Goal: Transaction & Acquisition: Purchase product/service

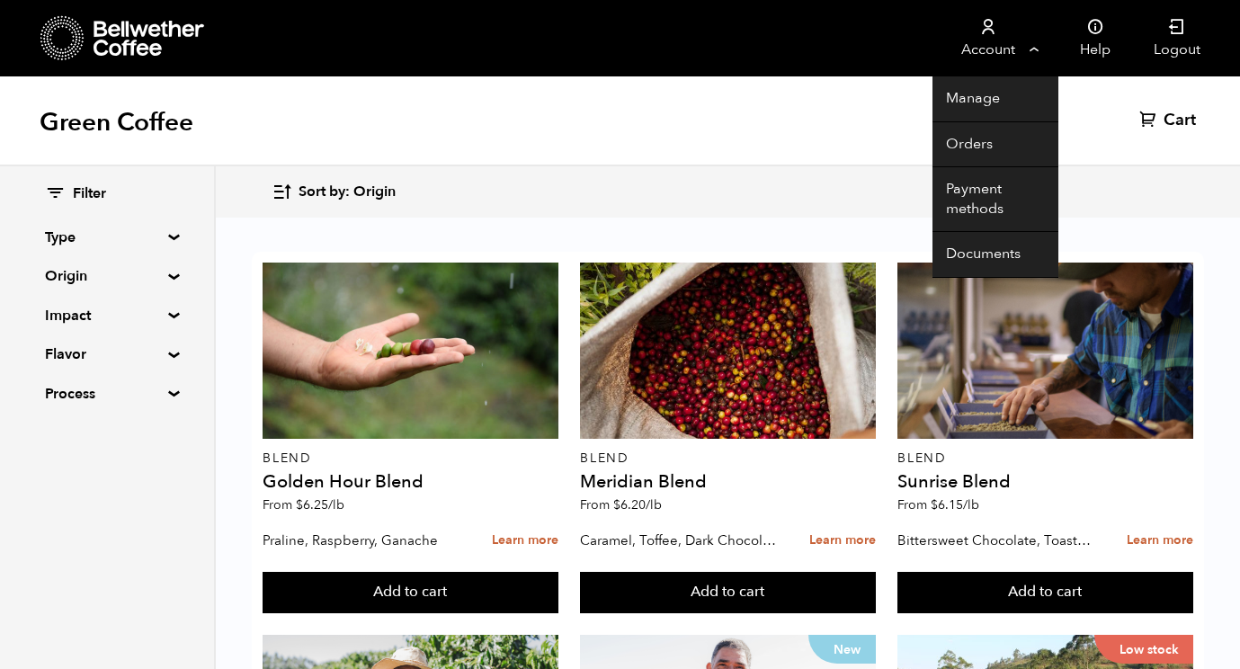
click at [1021, 48] on link "Account" at bounding box center [987, 38] width 111 height 76
click at [998, 146] on link "Orders" at bounding box center [995, 145] width 126 height 46
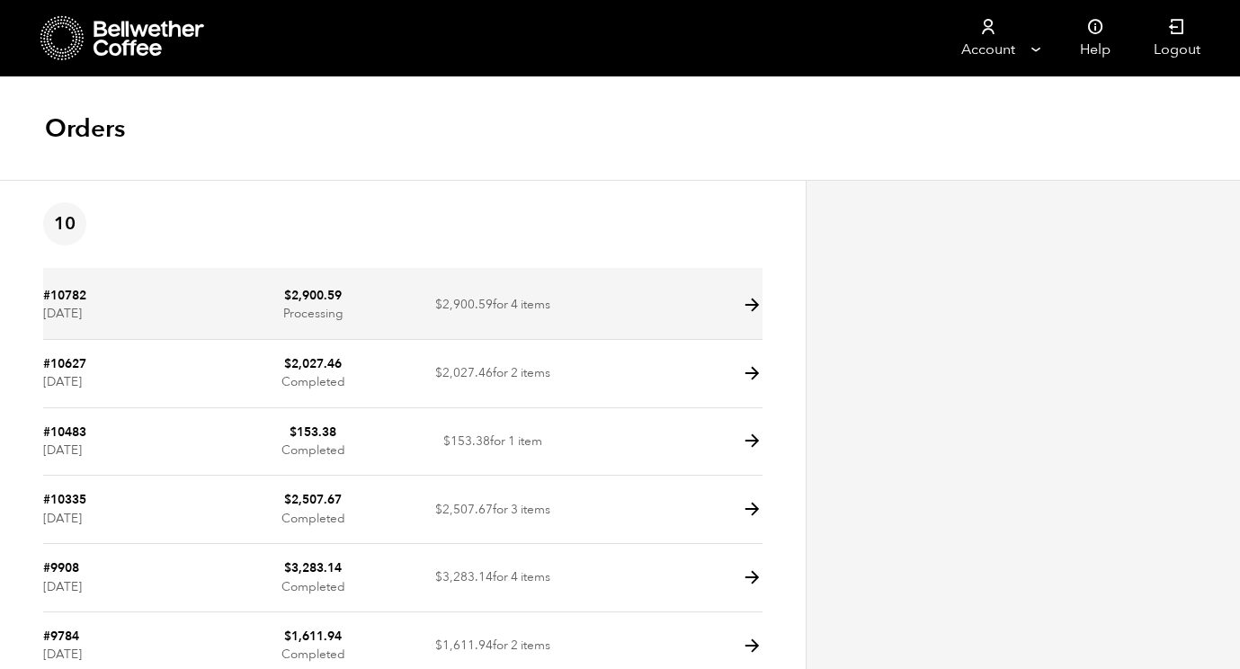
click at [704, 299] on td at bounding box center [673, 306] width 180 height 68
click at [746, 302] on icon at bounding box center [752, 305] width 21 height 21
click at [755, 304] on icon at bounding box center [752, 305] width 21 height 21
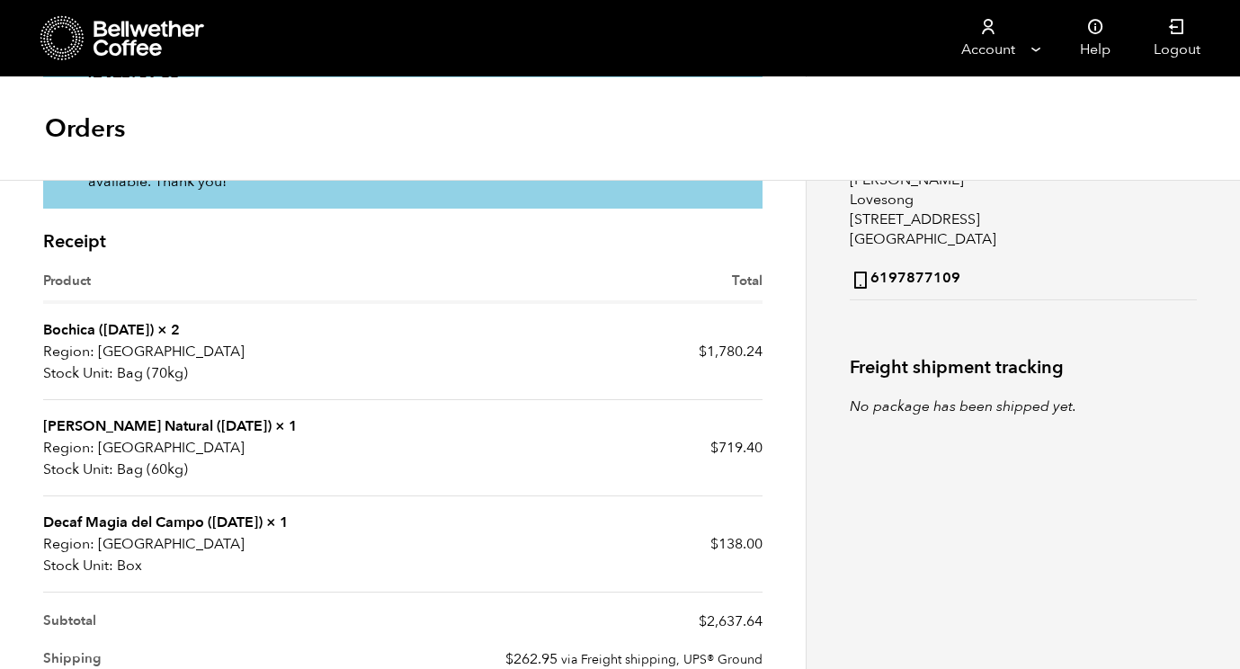
scroll to position [299, 0]
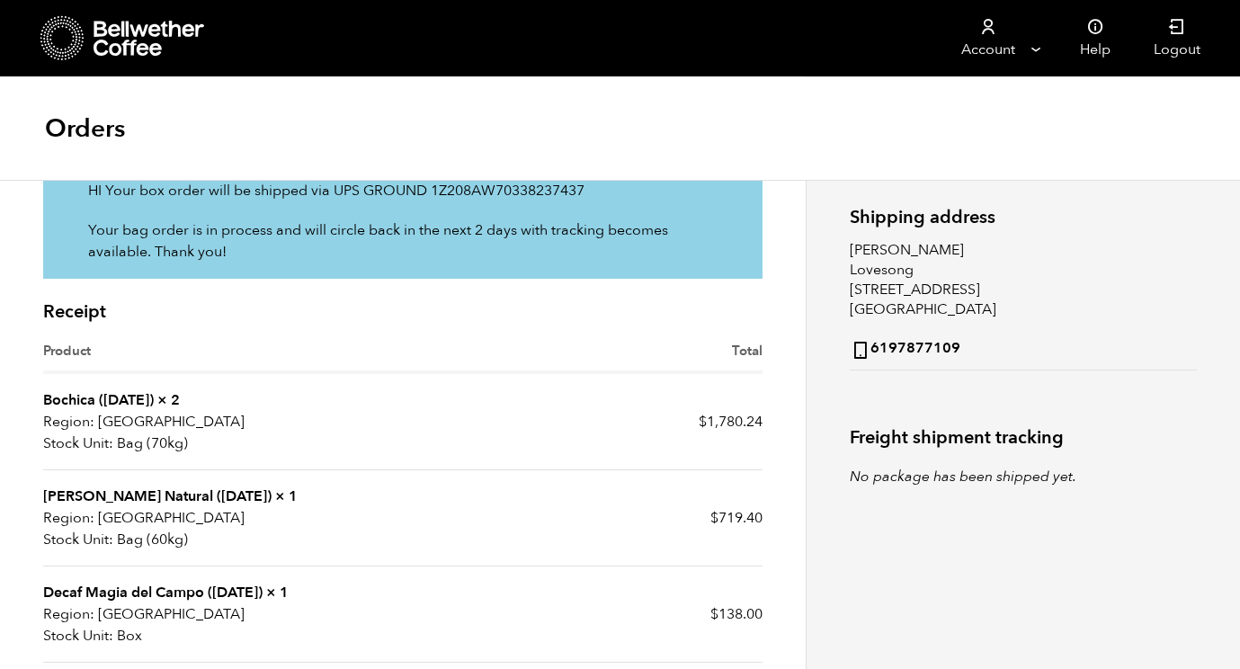
click at [139, 393] on link "Bochica ([DATE])" at bounding box center [98, 400] width 111 height 20
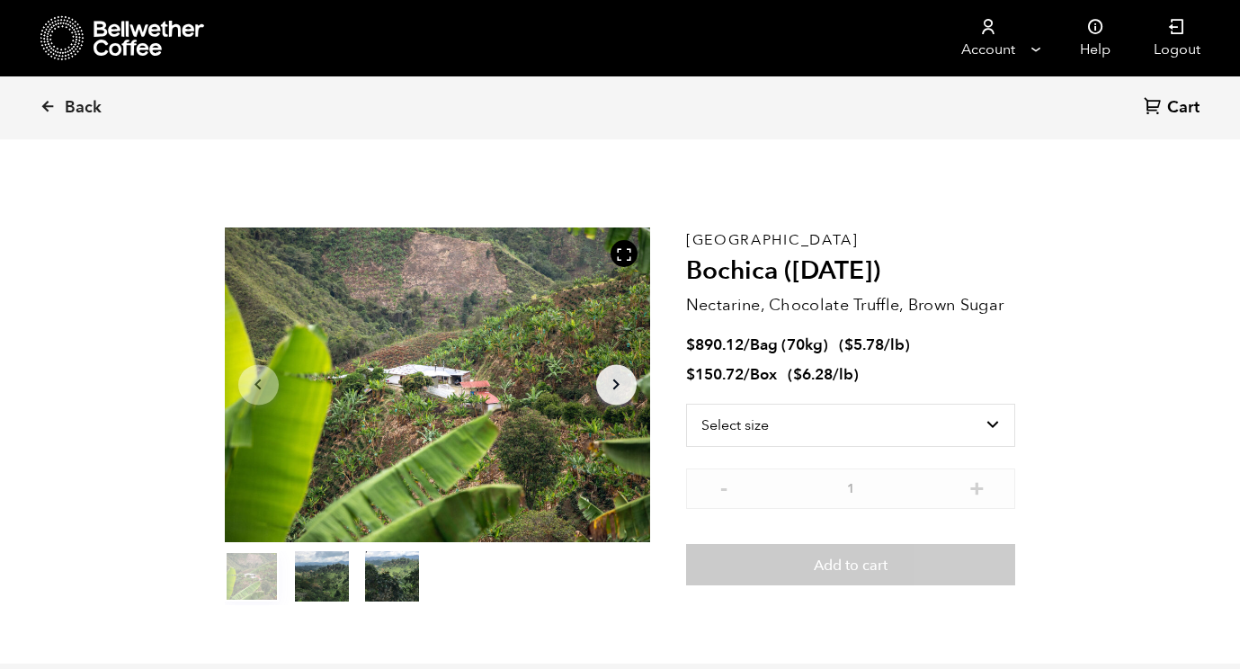
scroll to position [782, 770]
click at [869, 343] on bdi "$ 5.78" at bounding box center [864, 345] width 40 height 21
copy bdi "5.78"
click at [908, 434] on select "Select size Bag (70kg) (154 lbs) Box (24 lbs)" at bounding box center [851, 425] width 330 height 43
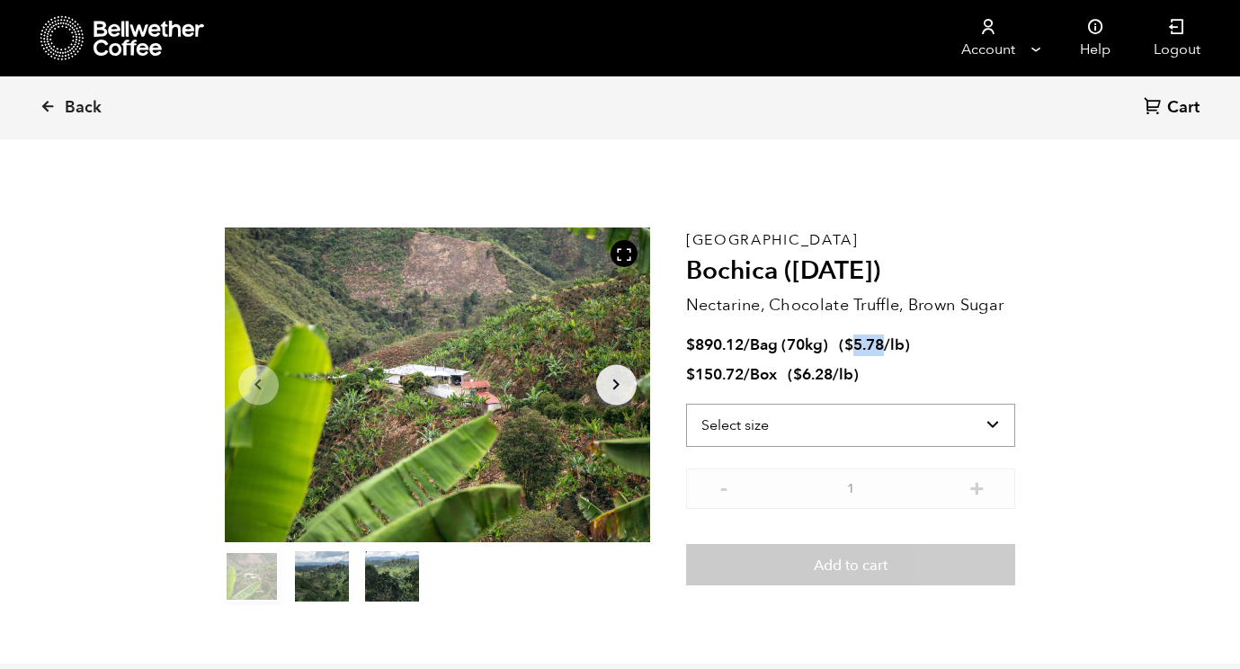
select select "bag"
click at [686, 404] on select "Select size Bag (70kg) (154 lbs) Box (24 lbs)" at bounding box center [851, 425] width 330 height 43
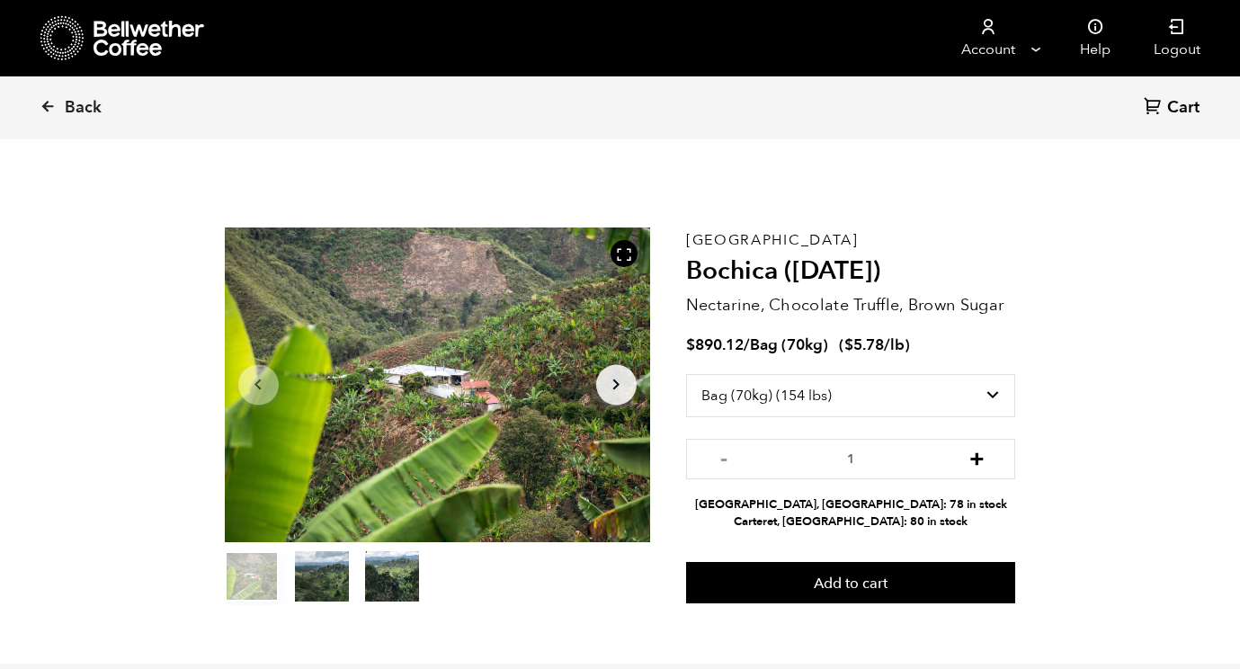
click at [977, 460] on button "+" at bounding box center [977, 457] width 22 height 18
click at [716, 468] on input "2" at bounding box center [851, 459] width 330 height 40
click at [723, 462] on button "-" at bounding box center [724, 457] width 22 height 18
type input "1"
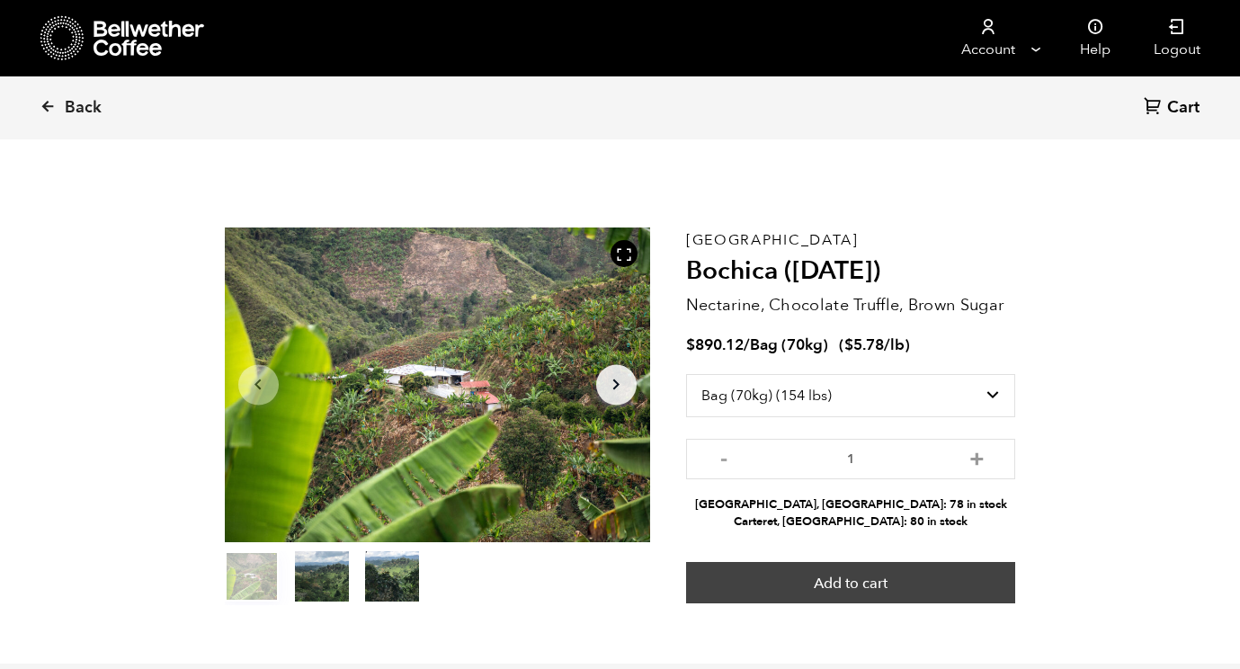
click at [860, 585] on button "Add to cart" at bounding box center [851, 582] width 330 height 41
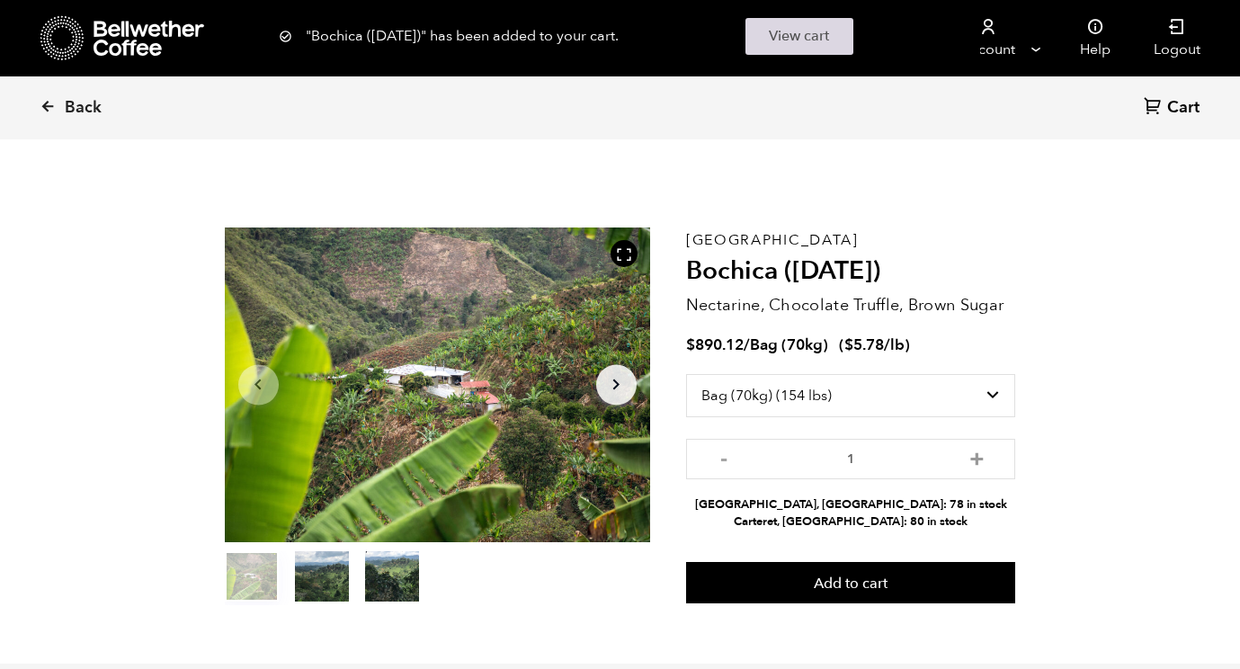
click at [790, 37] on link "View cart" at bounding box center [799, 36] width 108 height 37
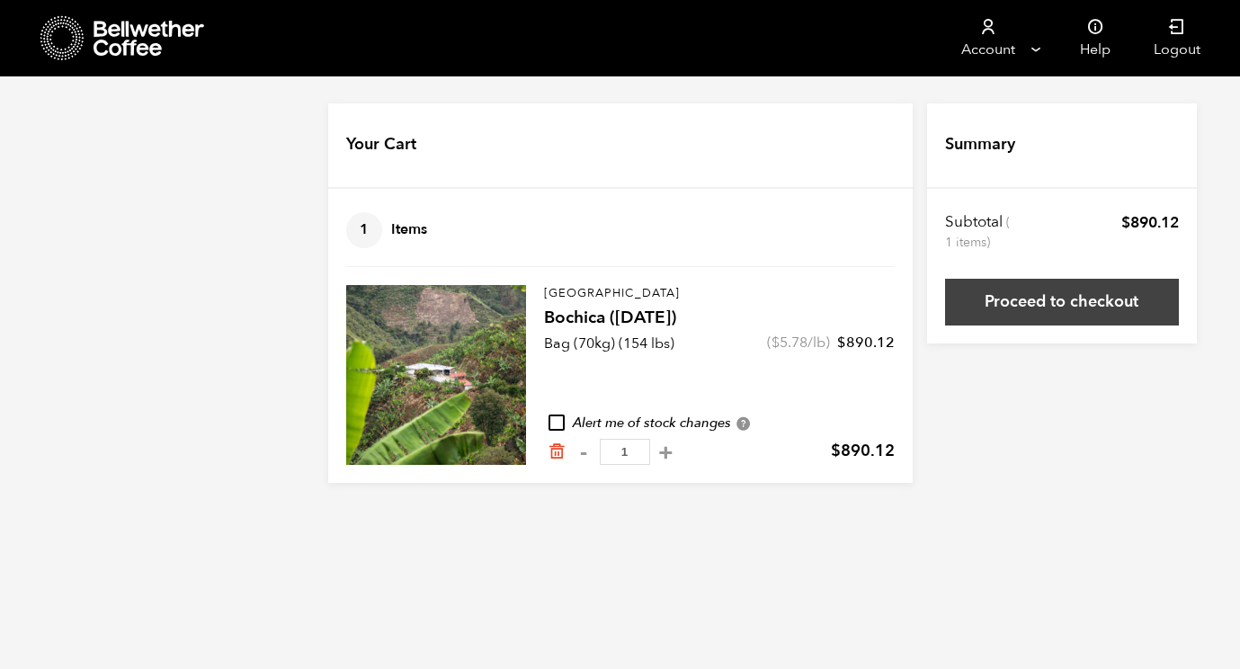
click at [1048, 299] on link "Proceed to checkout" at bounding box center [1062, 302] width 234 height 47
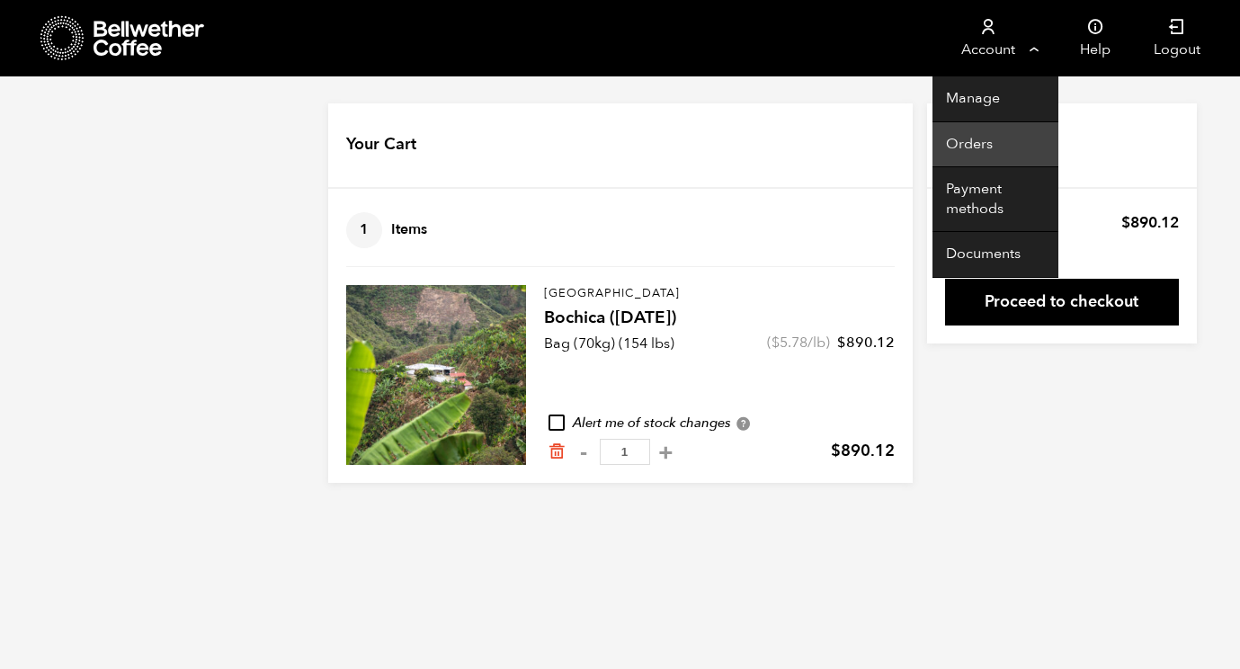
click at [982, 145] on link "Orders" at bounding box center [995, 145] width 126 height 46
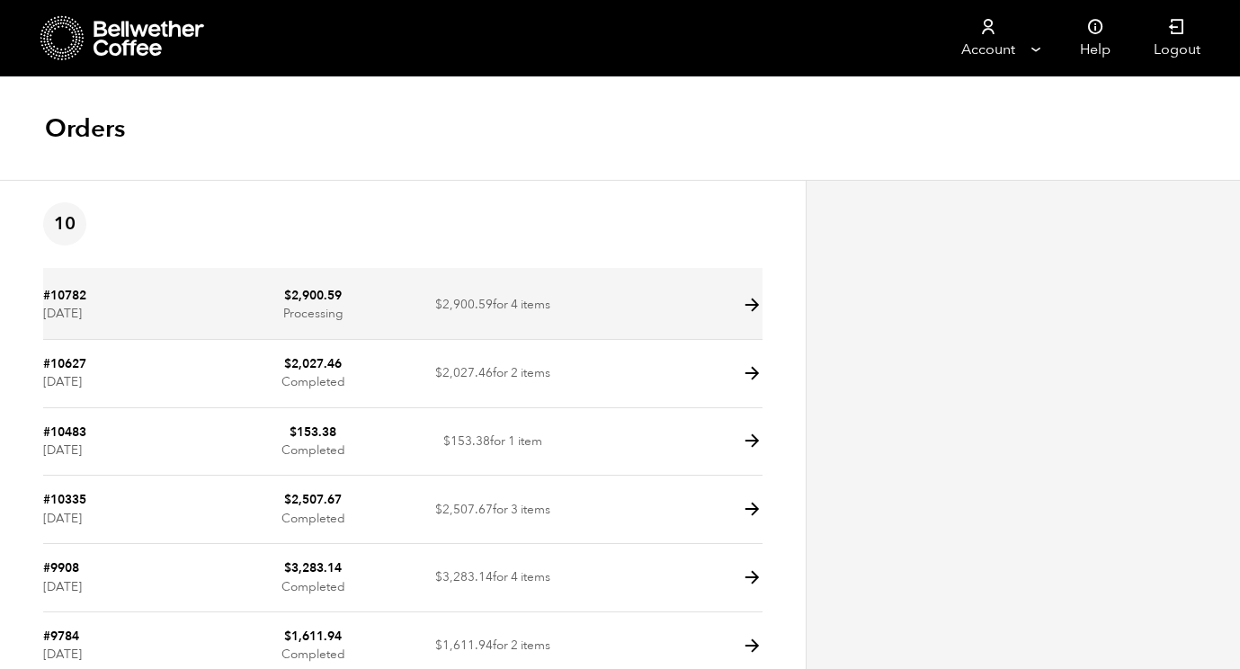
click at [583, 311] on td at bounding box center [673, 306] width 180 height 68
click at [748, 303] on icon at bounding box center [752, 305] width 21 height 21
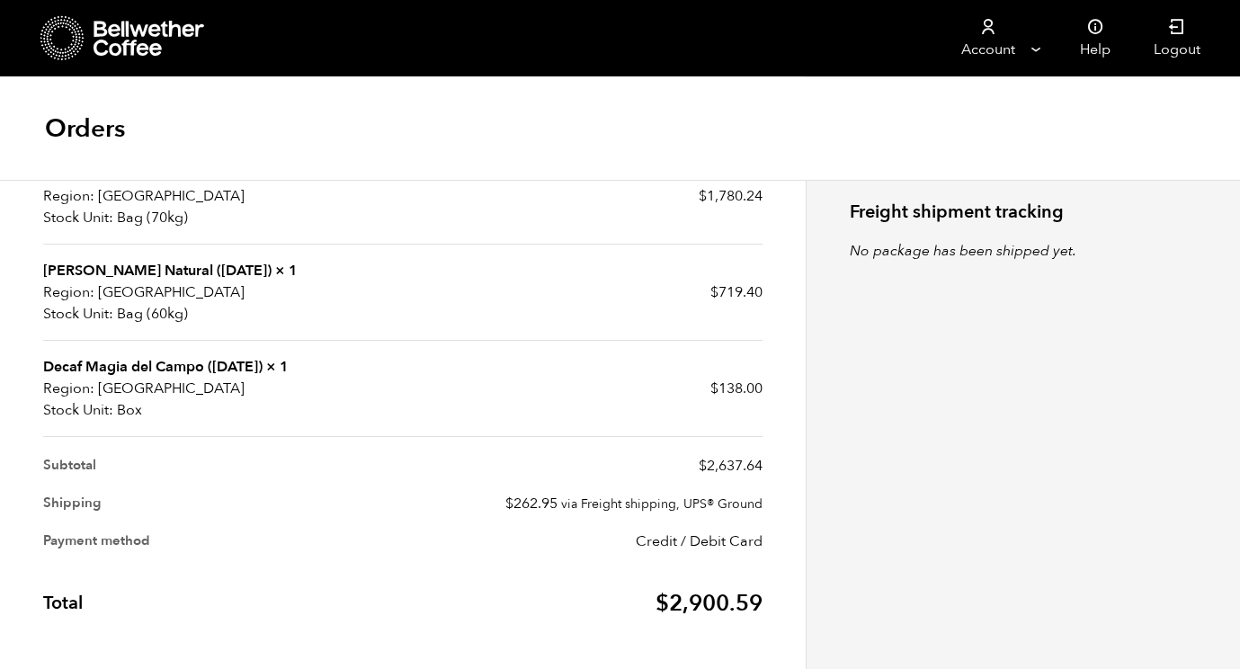
scroll to position [531, 0]
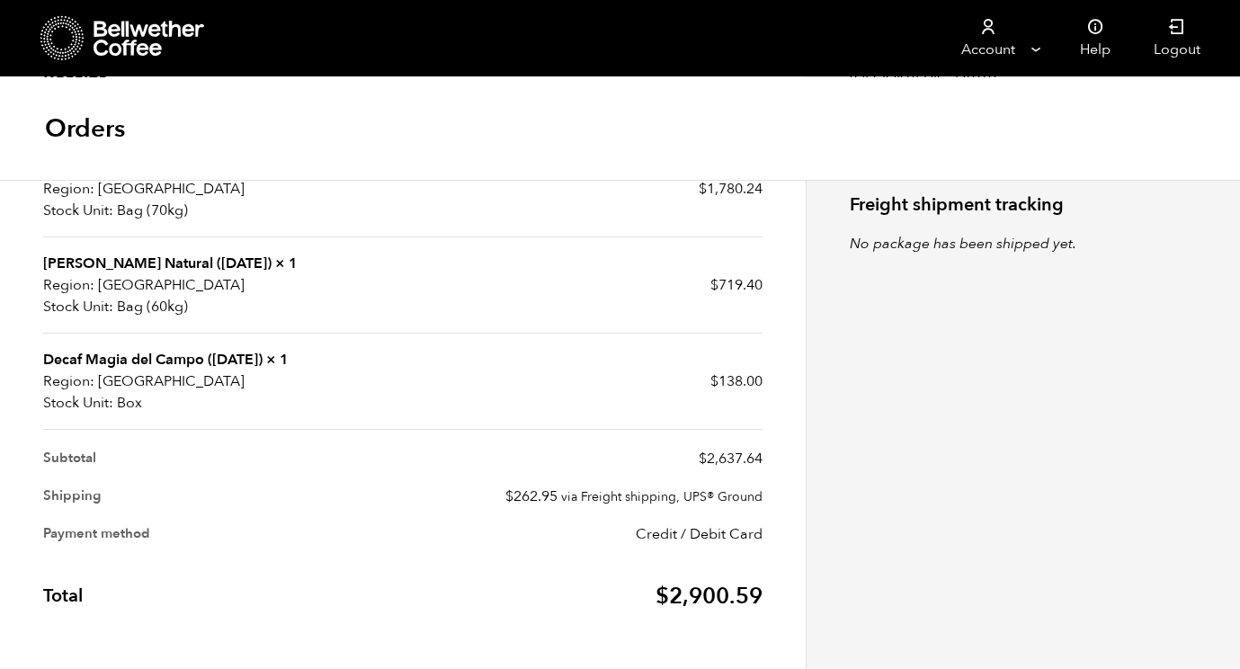
click at [531, 491] on span "$ 262.95" at bounding box center [531, 496] width 52 height 20
copy span "262.95"
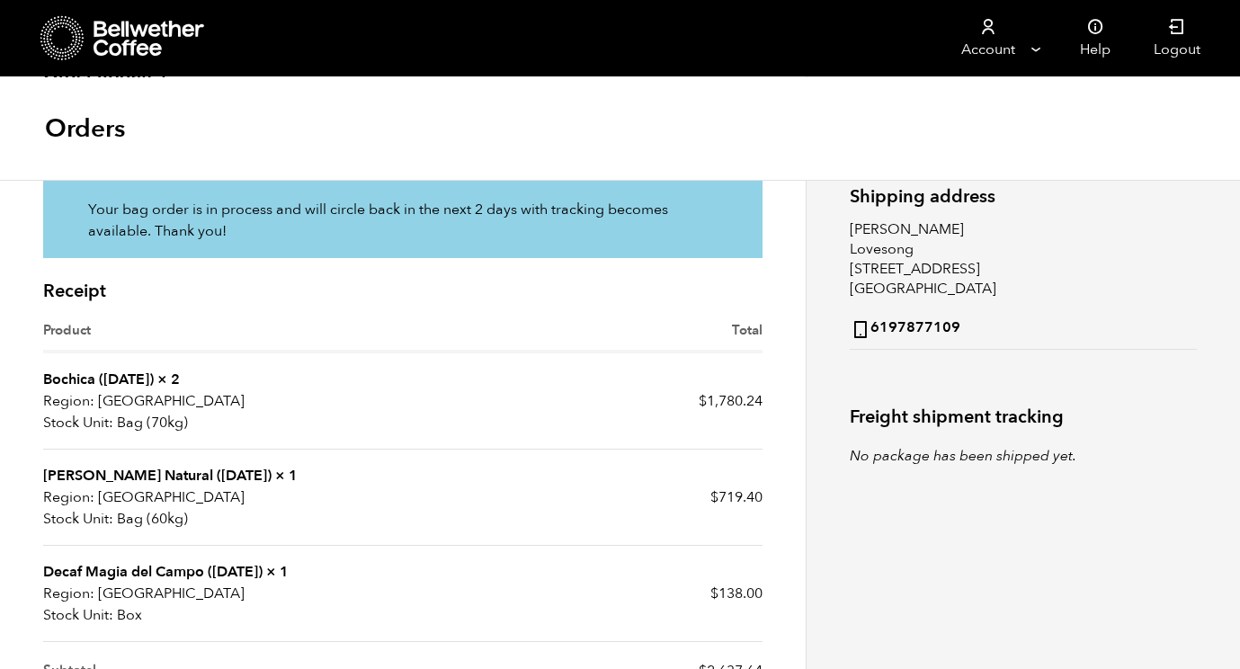
scroll to position [312, 0]
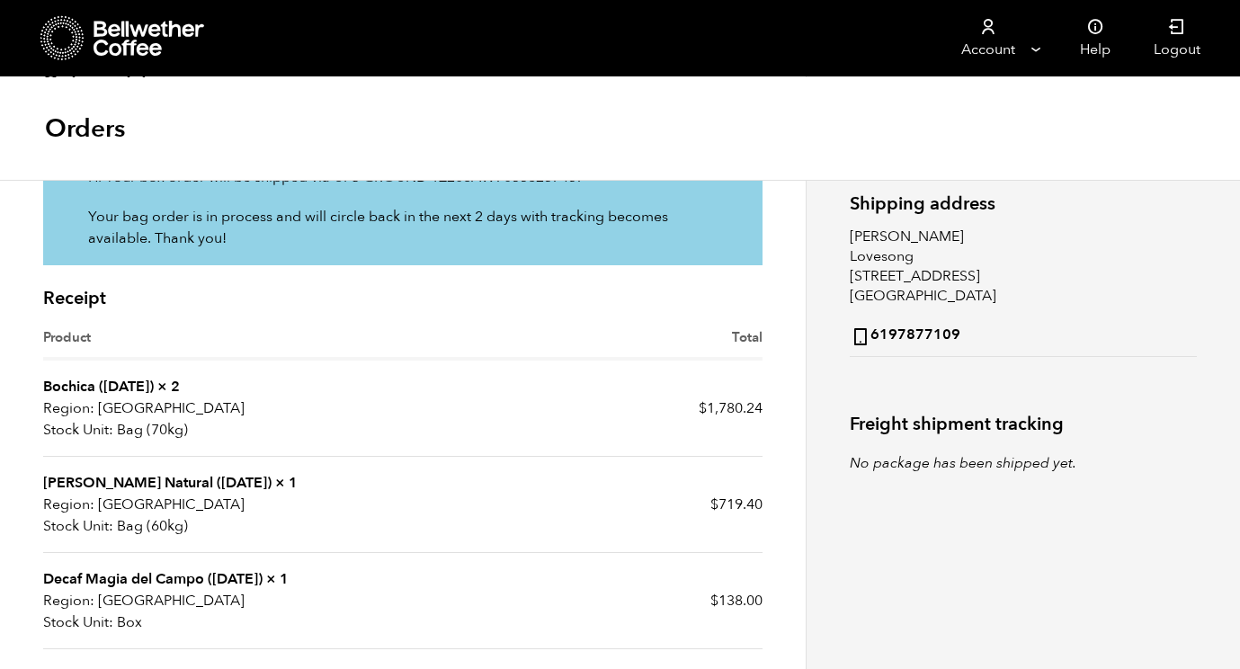
click at [728, 408] on bdi "$ 1,780.24" at bounding box center [731, 408] width 64 height 20
copy bdi "1,780.24"
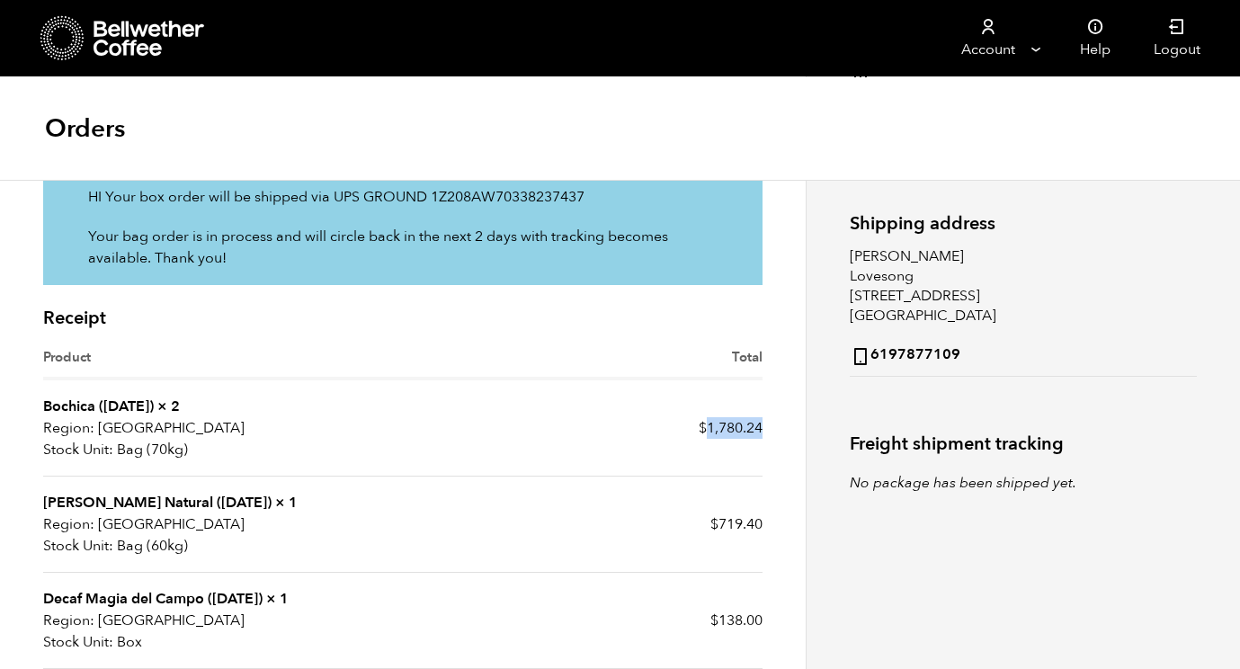
scroll to position [0, 0]
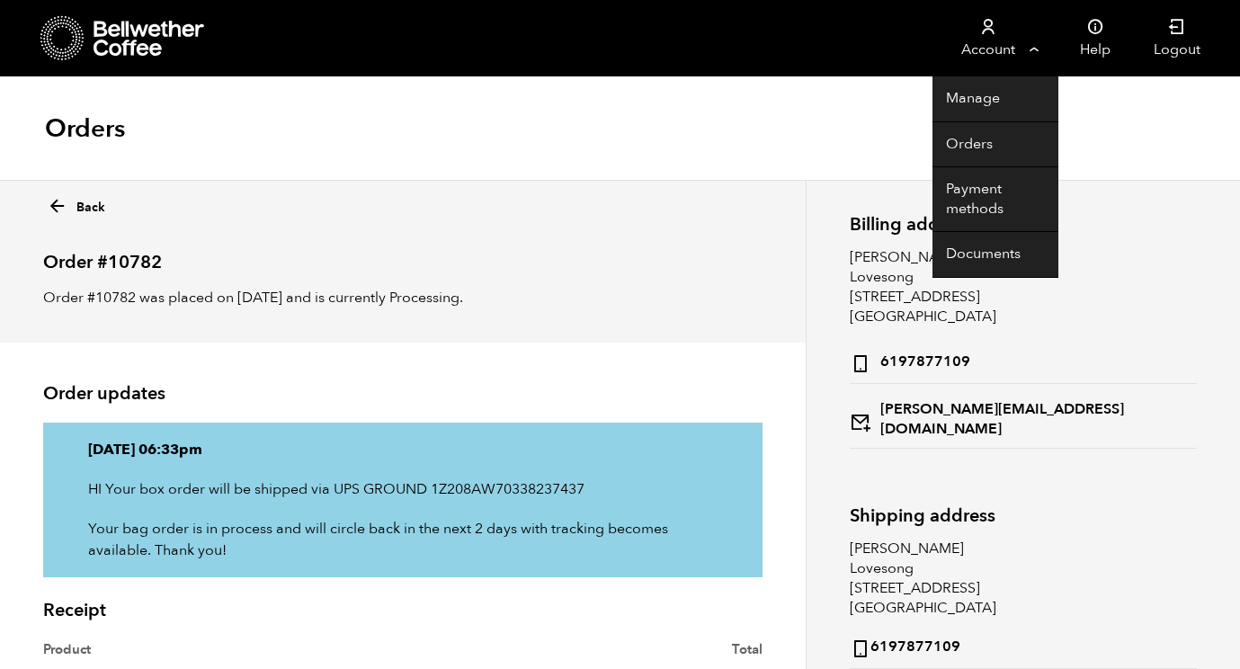
click at [974, 37] on link "Account" at bounding box center [987, 38] width 111 height 76
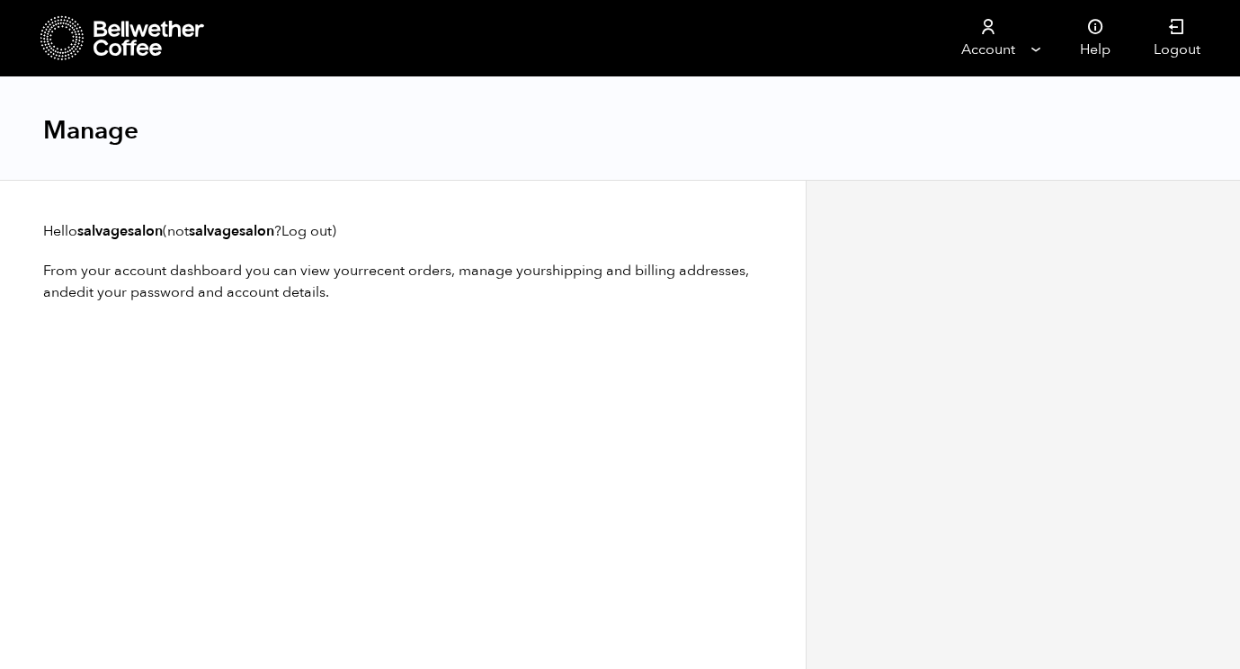
click at [160, 49] on icon at bounding box center [150, 39] width 112 height 36
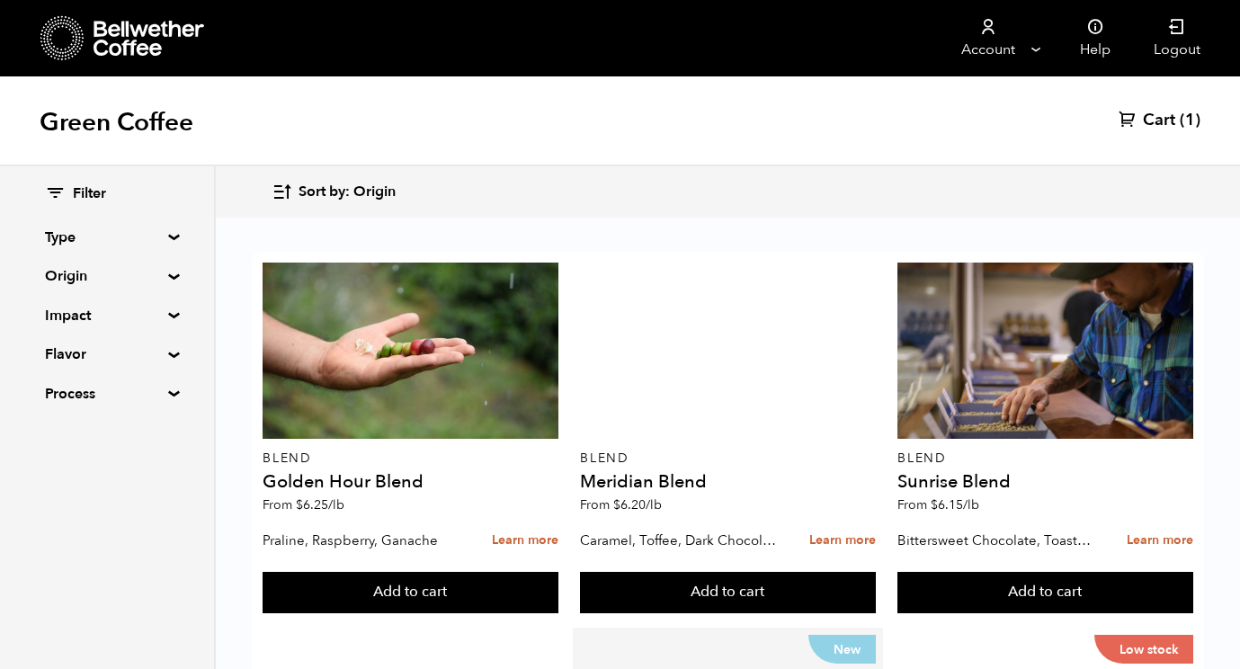
scroll to position [1205, 0]
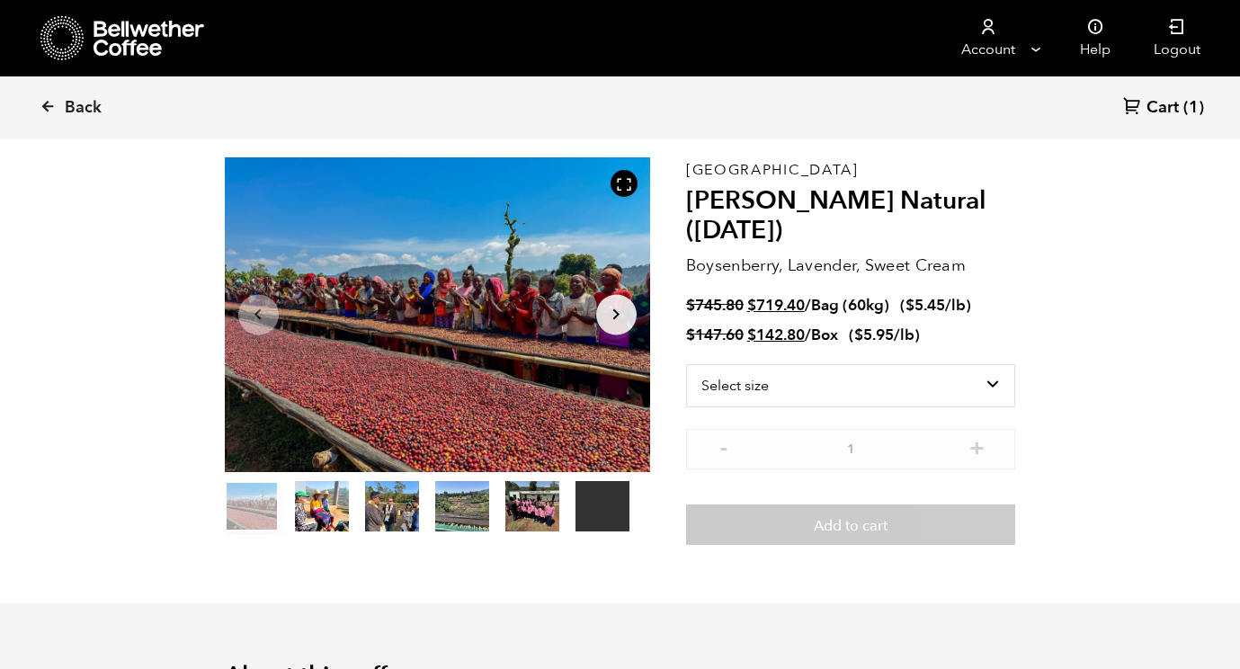
scroll to position [118, 0]
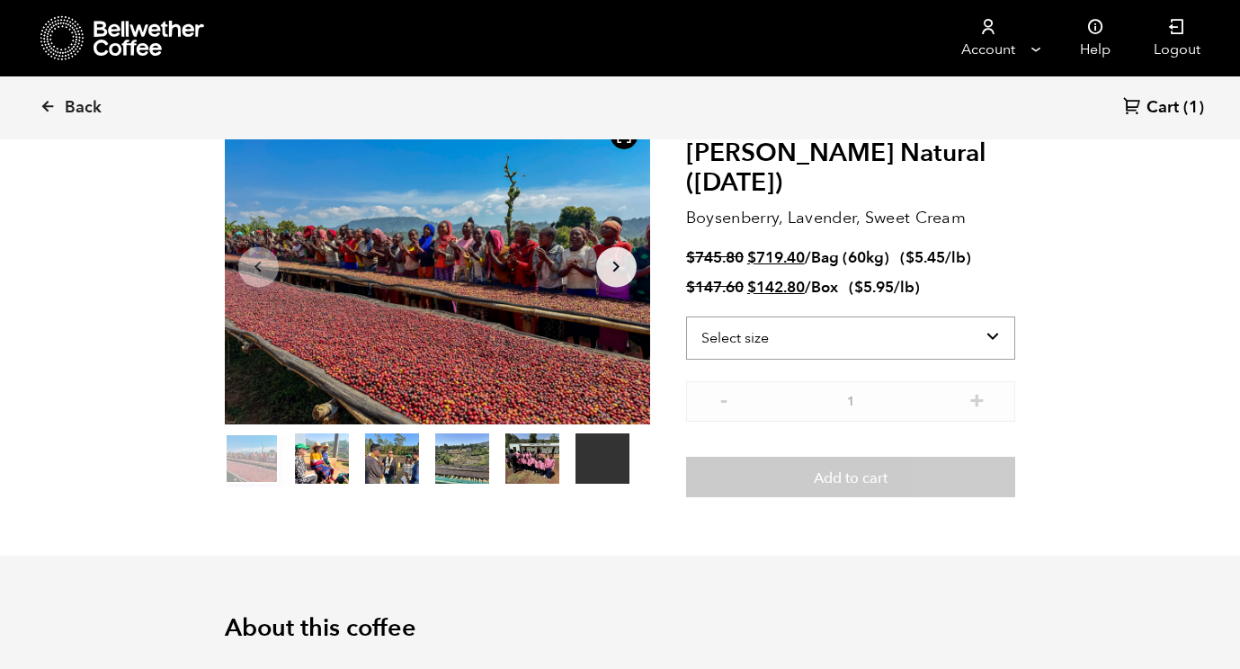
click at [891, 334] on select "Select size Bag (60kg) (132 lbs) Box (24 lbs)" at bounding box center [851, 338] width 330 height 43
select select "bag-3"
click at [686, 317] on select "Select size Bag (60kg) (132 lbs) Box (24 lbs)" at bounding box center [851, 338] width 330 height 43
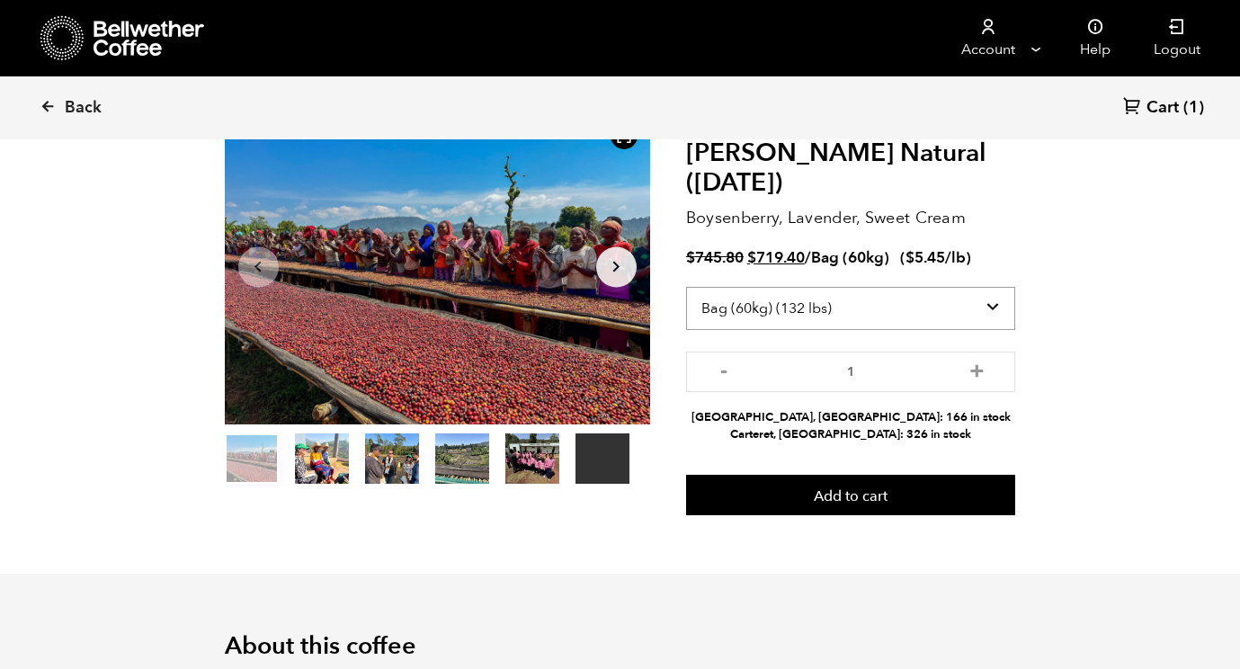
click at [891, 317] on select "Select size Bag (60kg) (132 lbs) Box (24 lbs)" at bounding box center [851, 308] width 330 height 43
click at [686, 287] on select "Select size Bag (60kg) (132 lbs) Box (24 lbs)" at bounding box center [851, 308] width 330 height 43
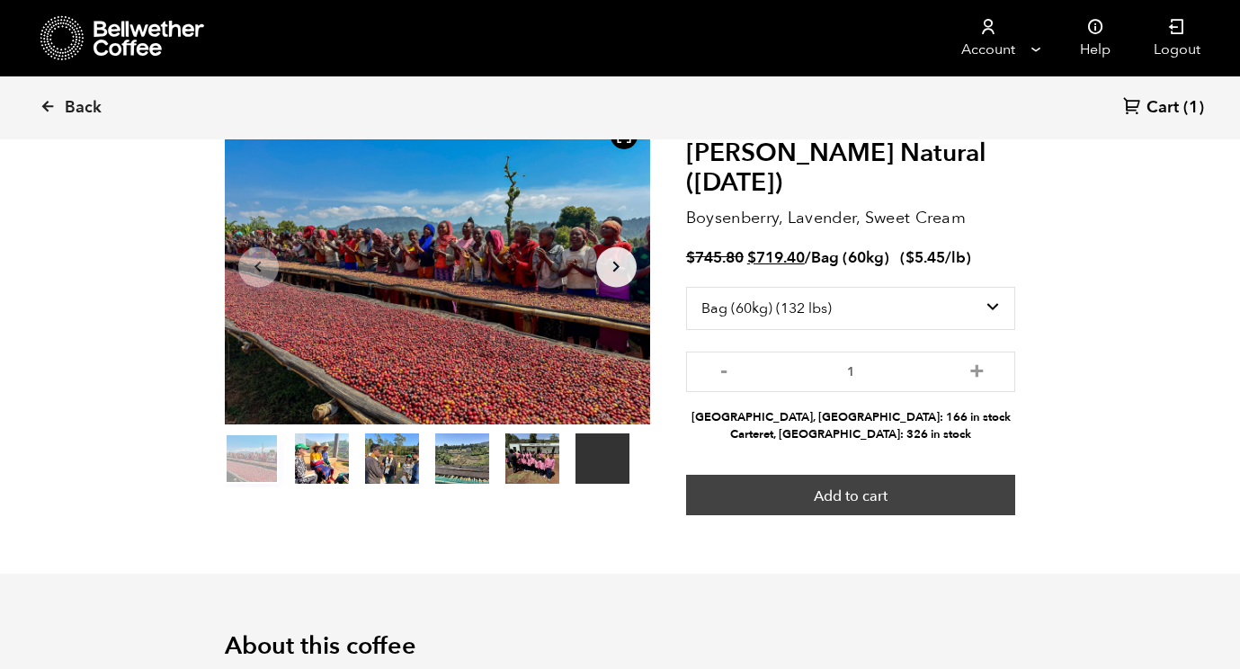
click at [884, 486] on button "Add to cart" at bounding box center [851, 495] width 330 height 41
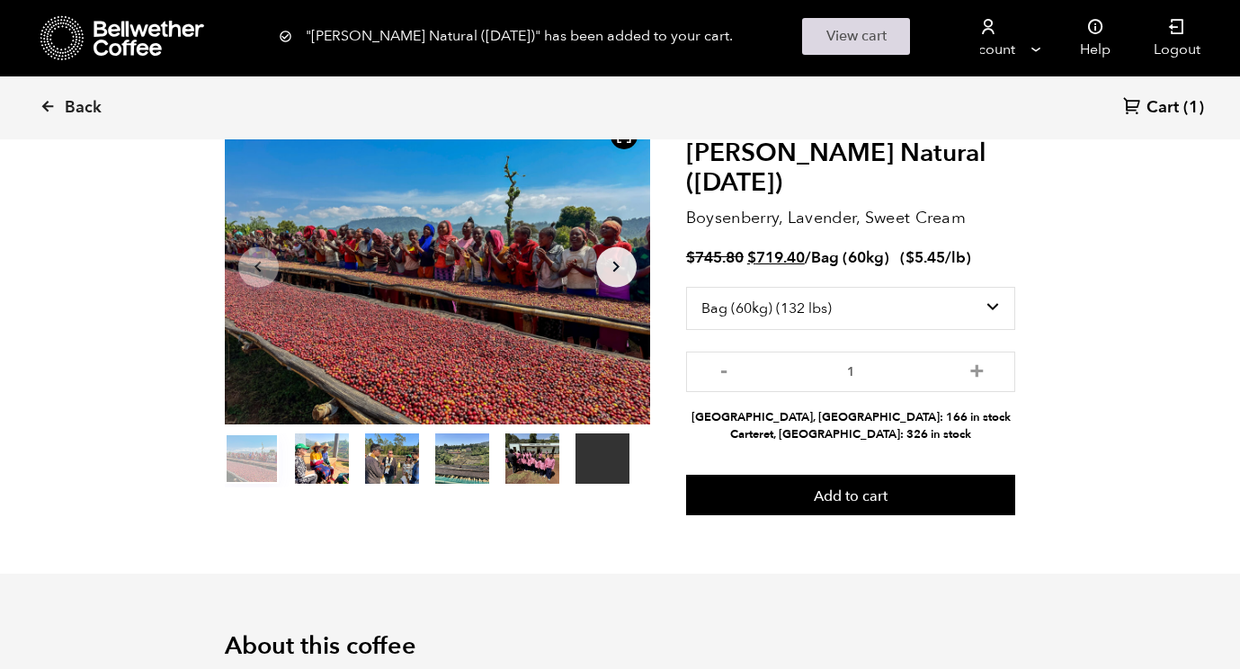
click at [844, 33] on link "View cart" at bounding box center [856, 36] width 108 height 37
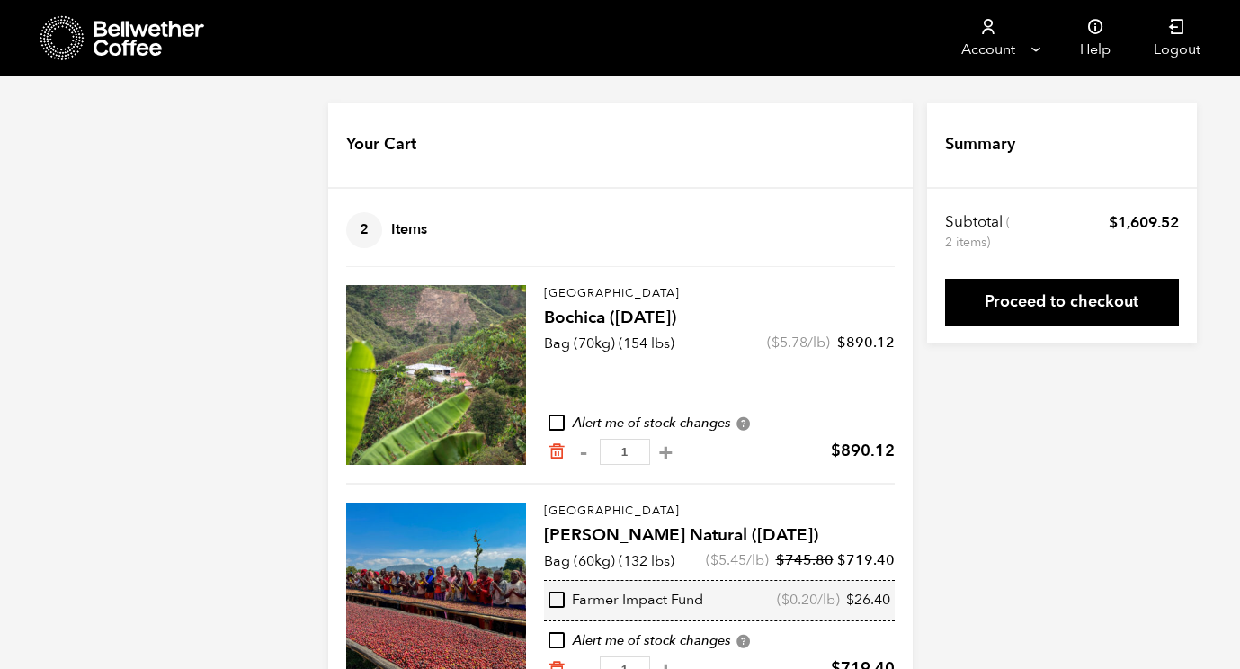
scroll to position [59, 0]
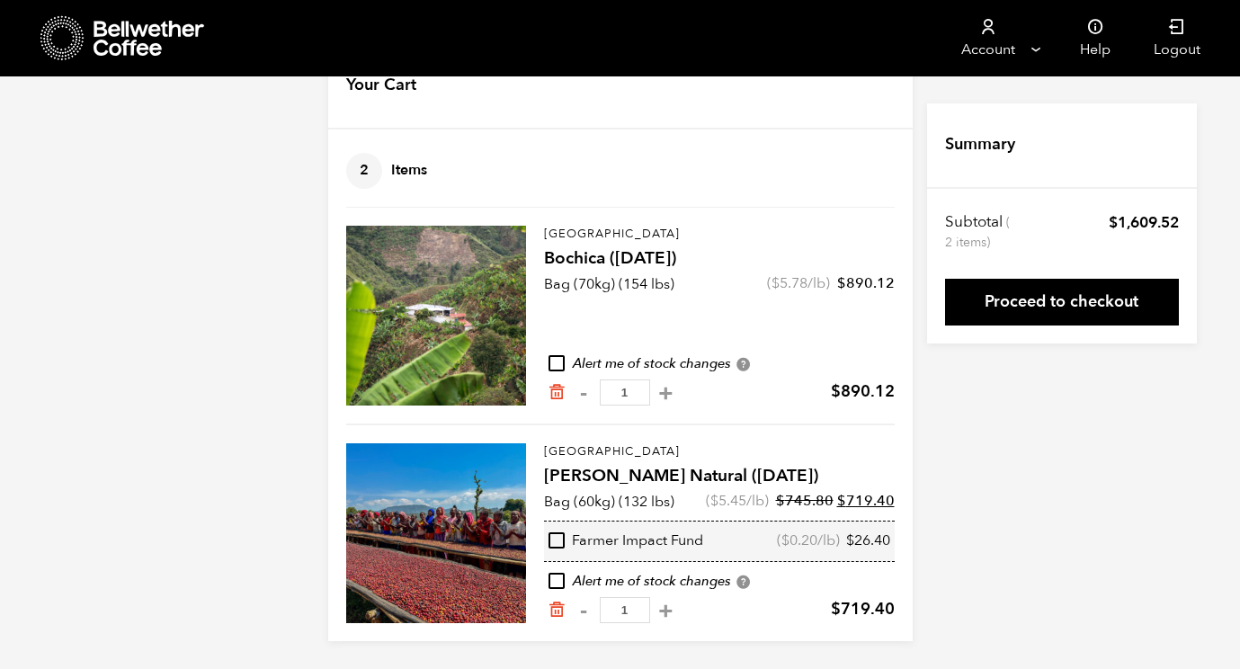
click at [552, 544] on input "checkbox" at bounding box center [557, 540] width 16 height 16
checkbox input "true"
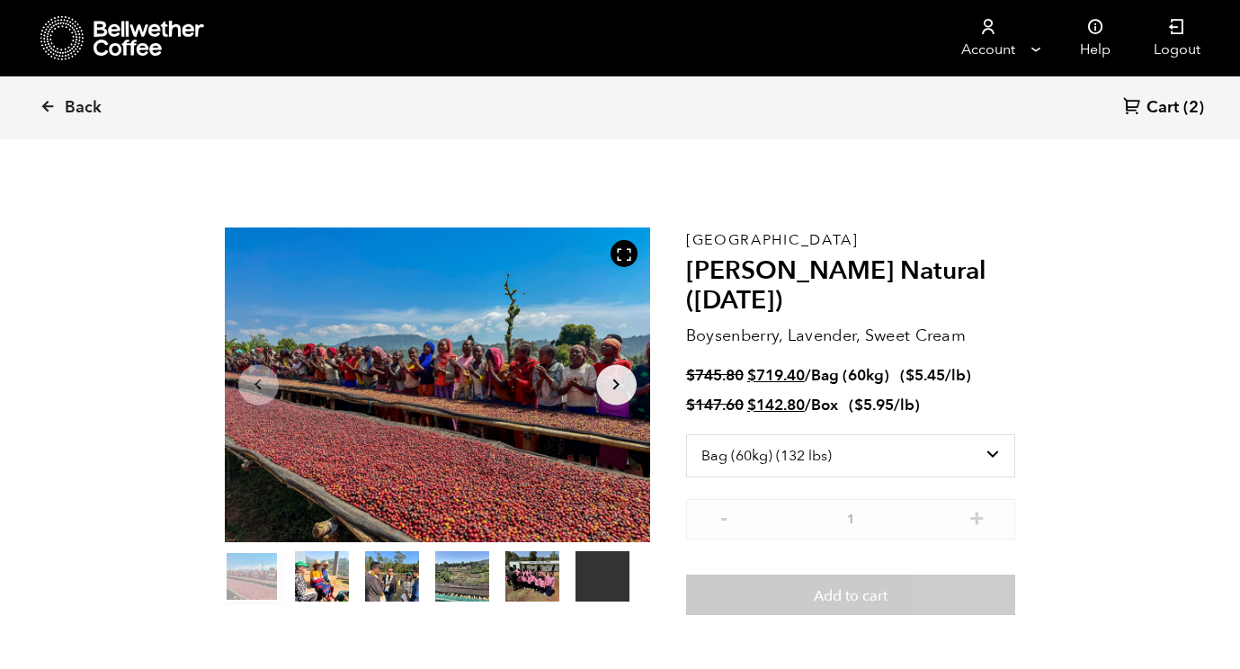
select select "bag-3"
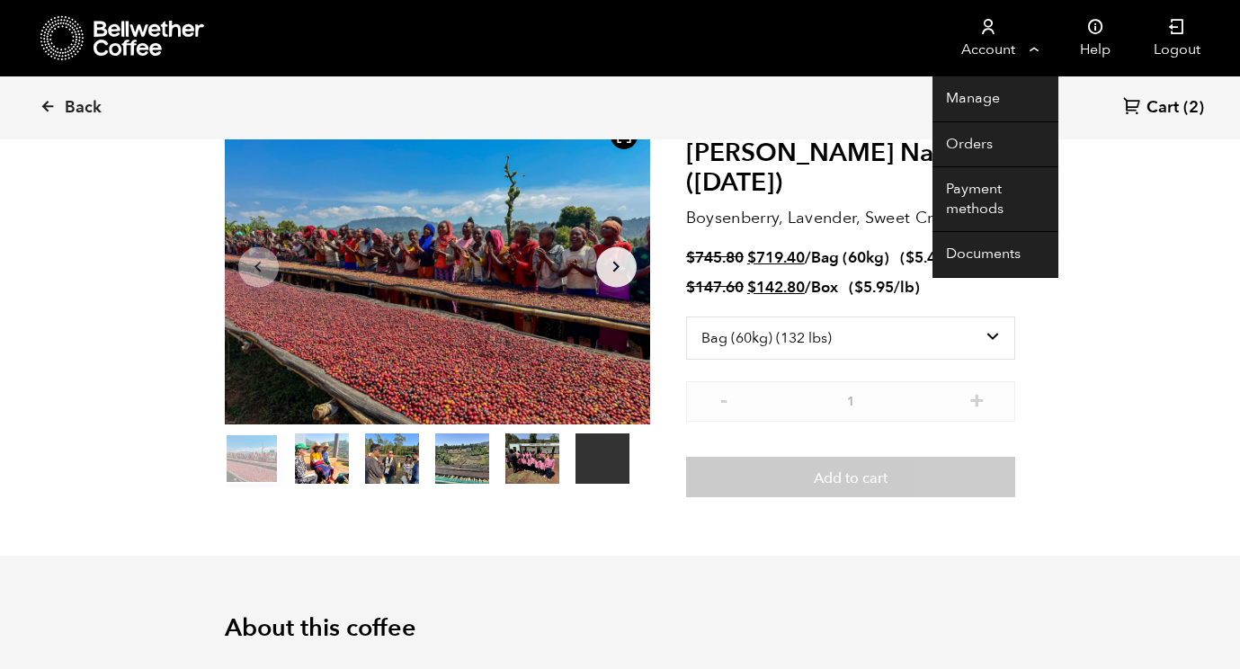
scroll to position [782, 770]
click at [982, 147] on link "Orders" at bounding box center [995, 145] width 126 height 46
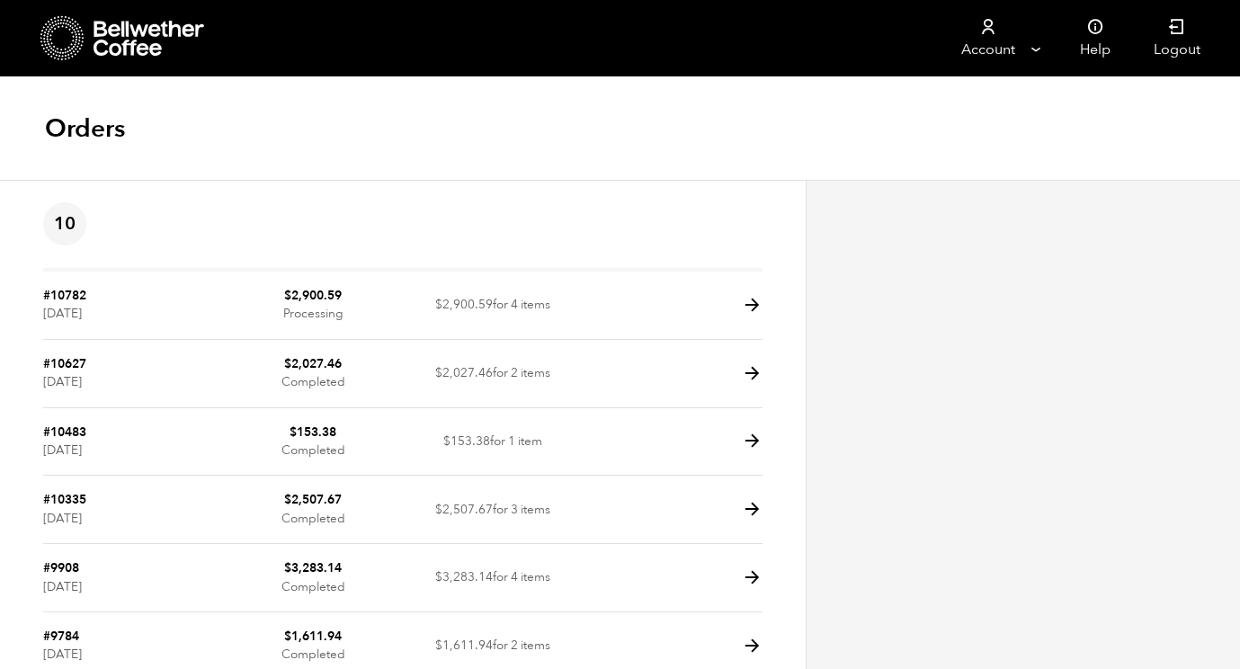
click at [133, 49] on icon at bounding box center [150, 39] width 112 height 36
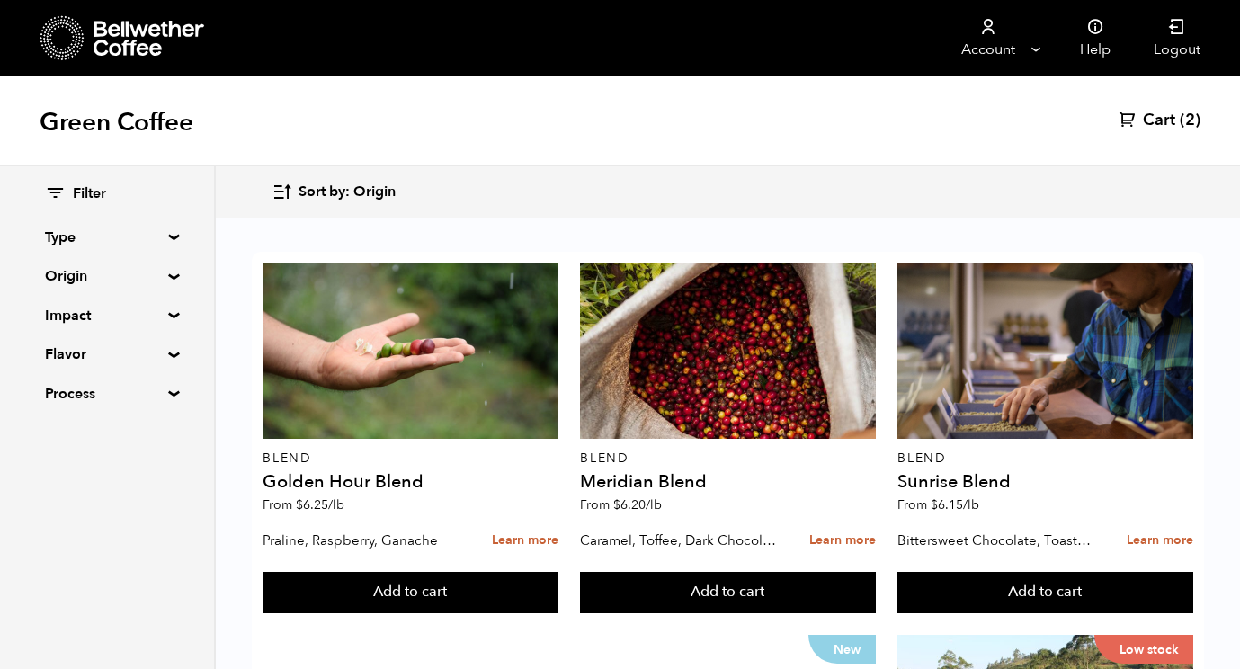
scroll to position [818, 0]
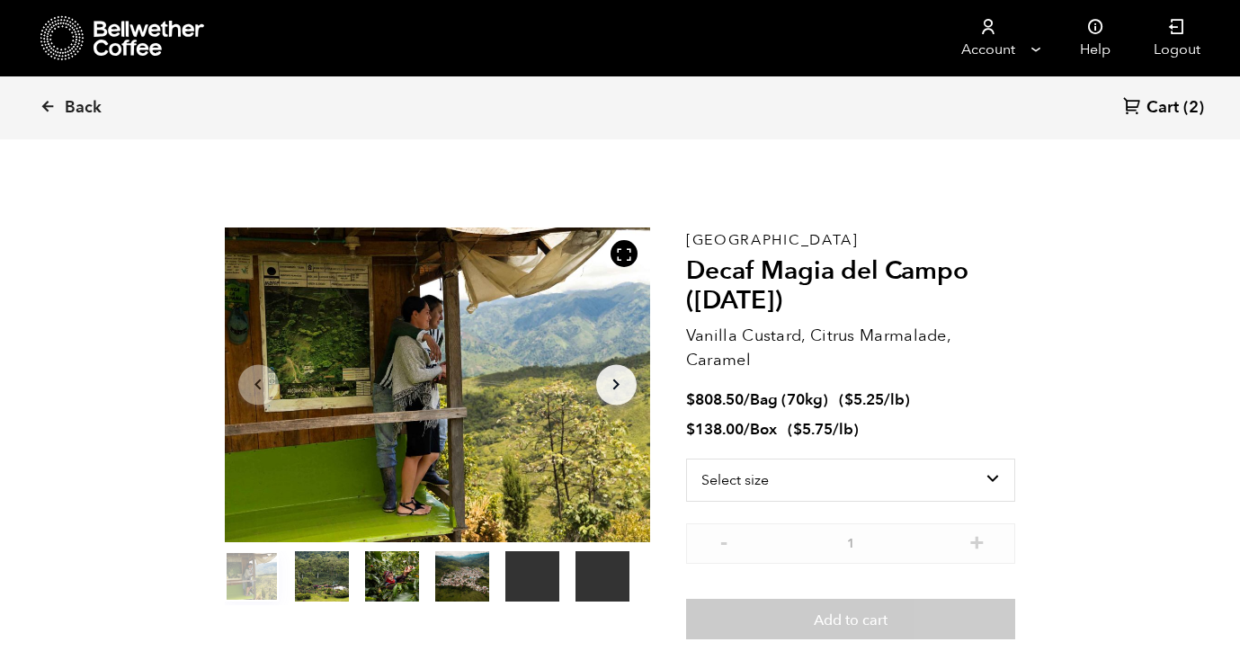
scroll to position [782, 770]
click at [933, 484] on select "Select size Bag (70kg) (154 lbs) Box (24 lbs)" at bounding box center [851, 480] width 330 height 43
click at [686, 459] on select "Select size Bag (70kg) (154 lbs) Box (24 lbs)" at bounding box center [851, 480] width 330 height 43
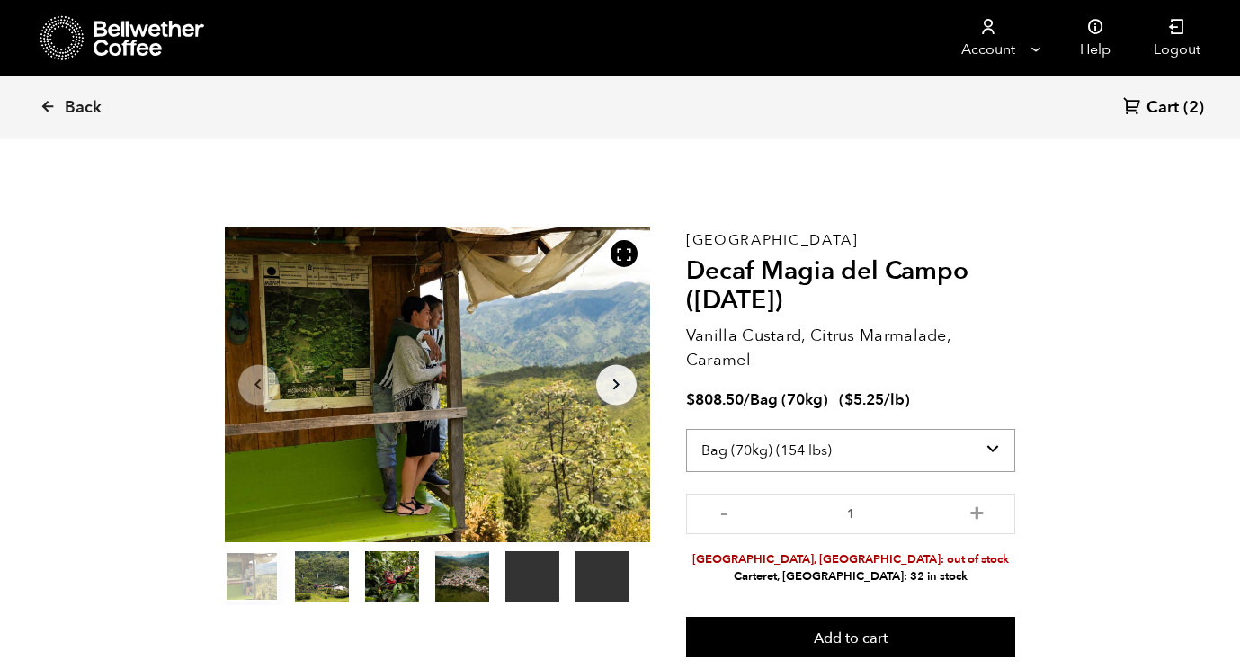
click at [917, 456] on select "Select size Bag (70kg) (154 lbs) Box (24 lbs)" at bounding box center [851, 450] width 330 height 43
click at [686, 429] on select "Select size Bag (70kg) (154 lbs) Box (24 lbs)" at bounding box center [851, 450] width 330 height 43
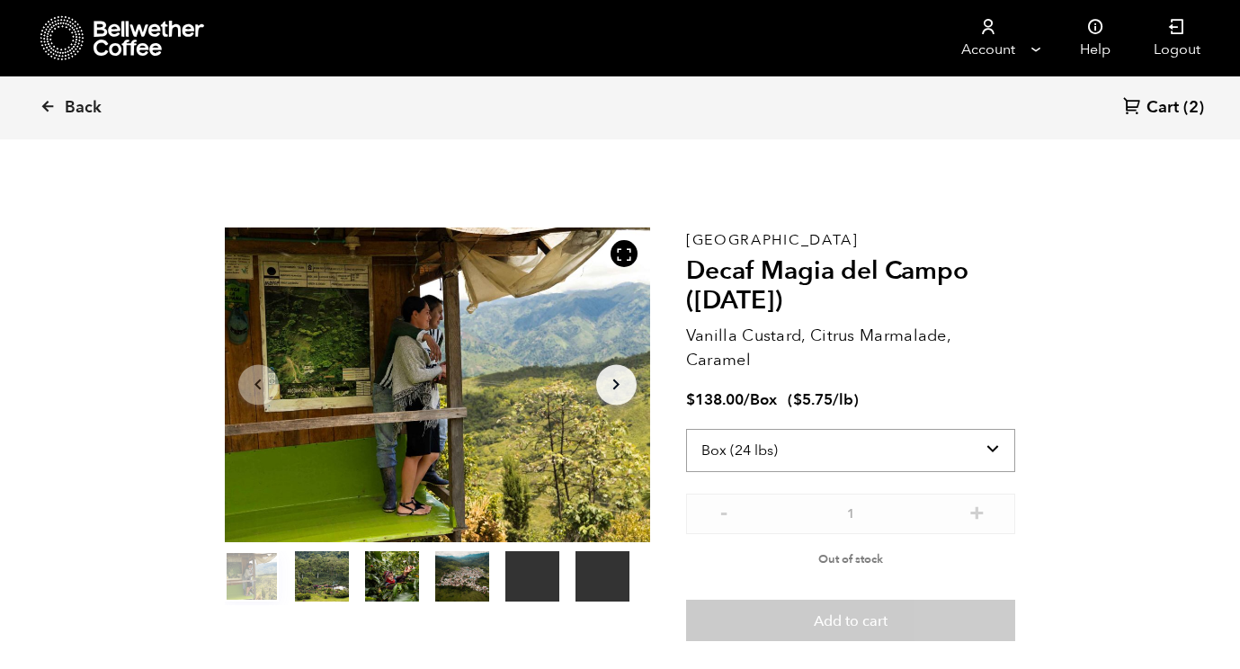
click at [937, 449] on select "Select size Bag (70kg) (154 lbs) Box (24 lbs)" at bounding box center [851, 450] width 330 height 43
click at [959, 452] on select "Select size Bag (70kg) (154 lbs) Box (24 lbs)" at bounding box center [851, 450] width 330 height 43
click at [686, 429] on select "Select size Bag (70kg) (154 lbs) Box (24 lbs)" at bounding box center [851, 450] width 330 height 43
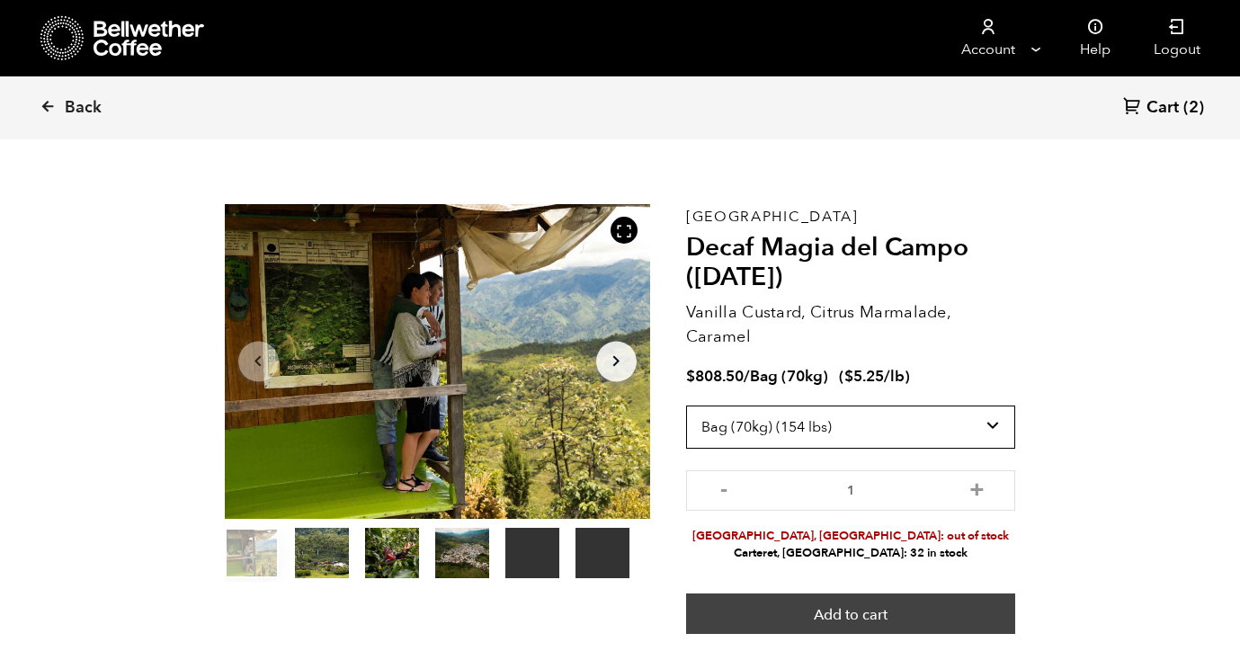
scroll to position [31, 0]
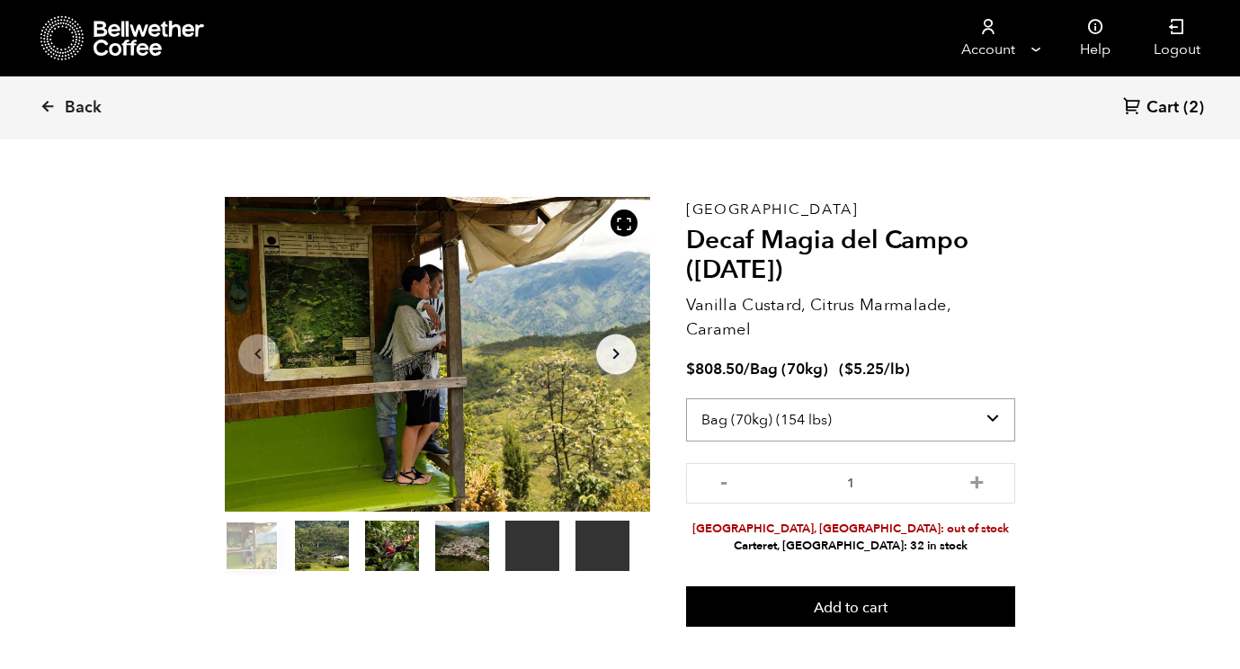
click at [941, 423] on select "Select size Bag (70kg) (154 lbs) Box (24 lbs)" at bounding box center [851, 419] width 330 height 43
click at [686, 398] on select "Select size Bag (70kg) (154 lbs) Box (24 lbs)" at bounding box center [851, 419] width 330 height 43
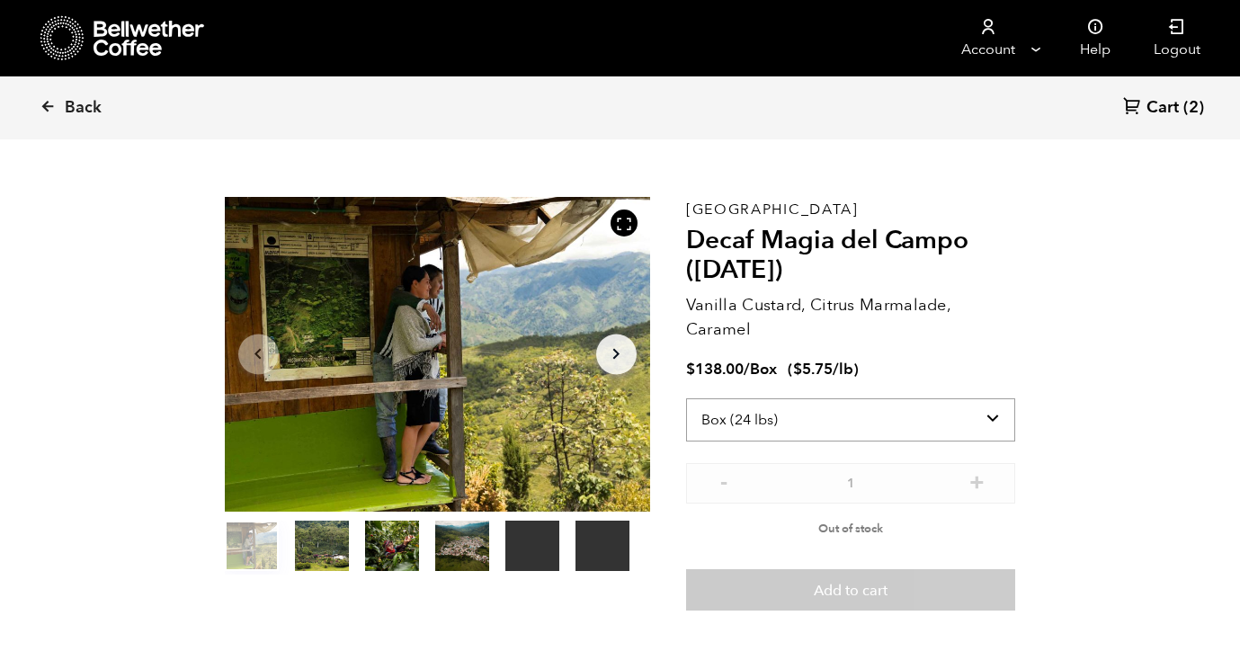
click at [903, 418] on select "Select size Bag (70kg) (154 lbs) Box (24 lbs)" at bounding box center [851, 419] width 330 height 43
select select "bag"
click at [686, 398] on select "Select size Bag (70kg) (154 lbs) Box (24 lbs)" at bounding box center [851, 419] width 330 height 43
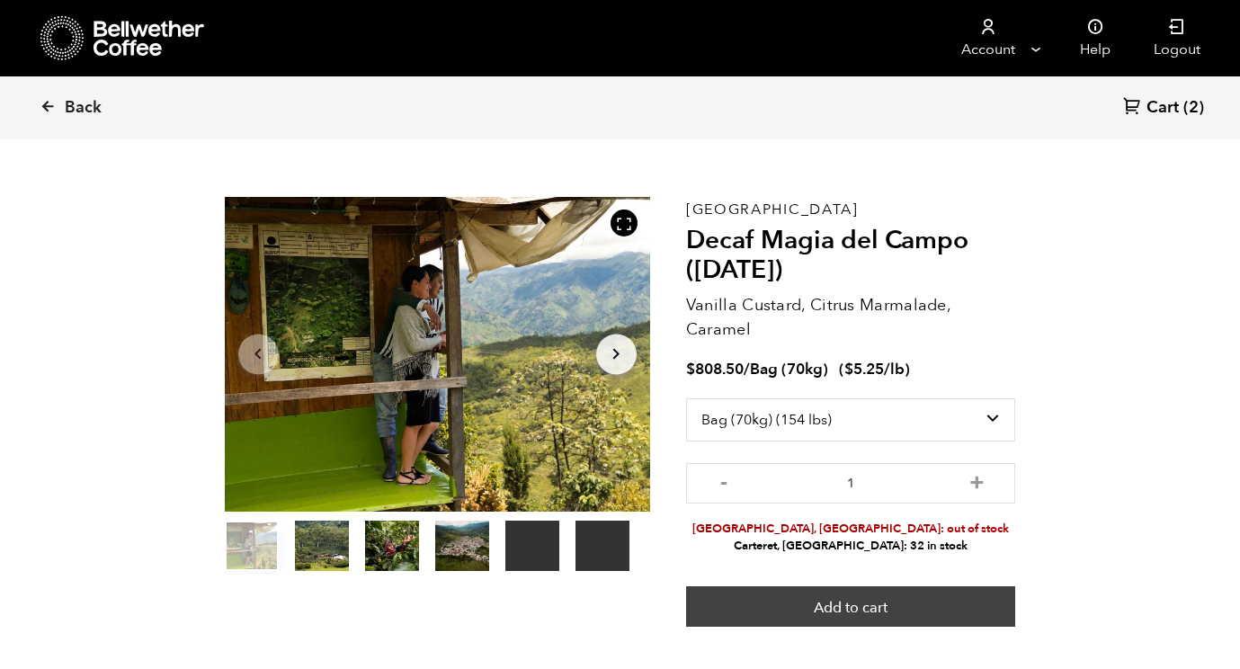
click at [896, 613] on button "Add to cart" at bounding box center [851, 606] width 330 height 41
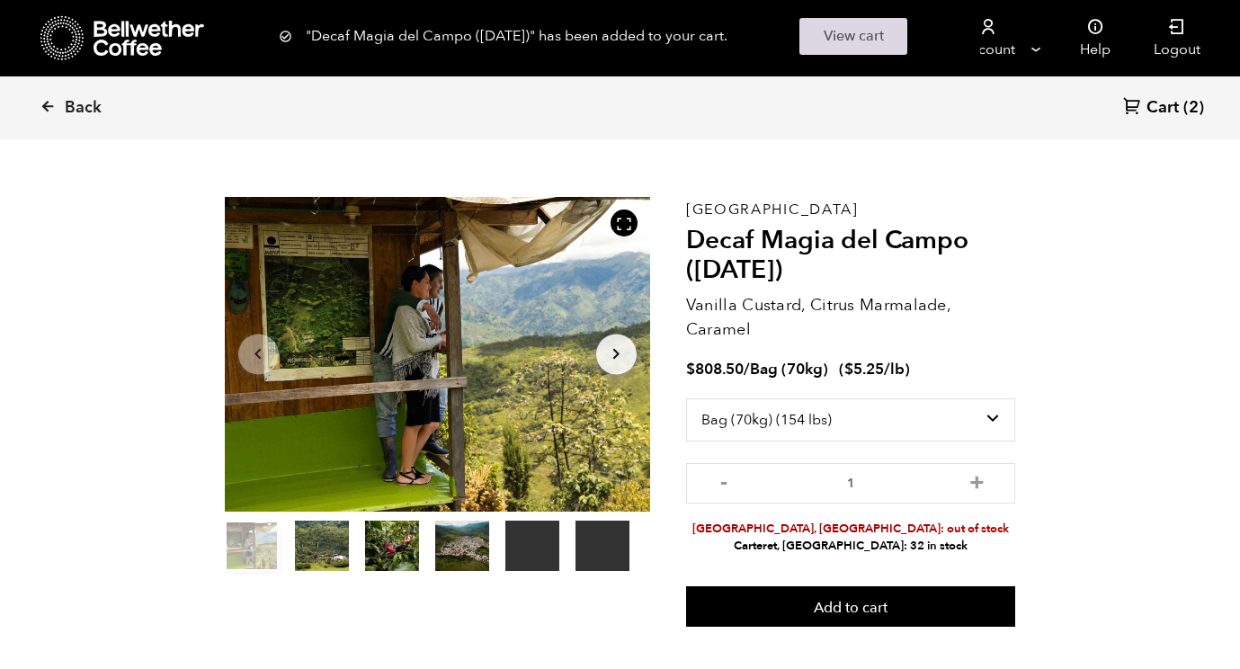
click at [852, 43] on link "View cart" at bounding box center [853, 36] width 108 height 37
